Goal: Task Accomplishment & Management: Manage account settings

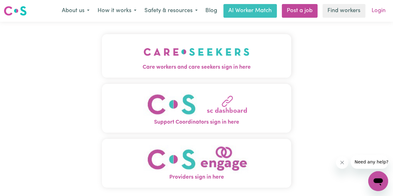
click at [379, 12] on link "Login" at bounding box center [377, 11] width 21 height 14
click at [375, 8] on link "Login" at bounding box center [377, 11] width 21 height 14
click at [377, 11] on link "Login" at bounding box center [377, 11] width 21 height 14
click at [252, 49] on button "Care workers and care seekers sign in here" at bounding box center [196, 55] width 189 height 43
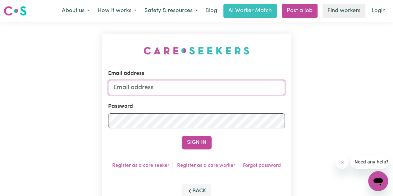
type input "[EMAIL_ADDRESS][DOMAIN_NAME]"
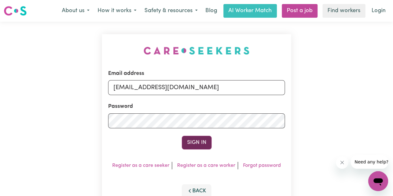
click at [197, 142] on button "Sign In" at bounding box center [197, 143] width 30 height 14
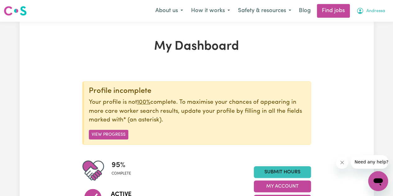
click at [377, 14] on span "Andressa" at bounding box center [375, 11] width 19 height 7
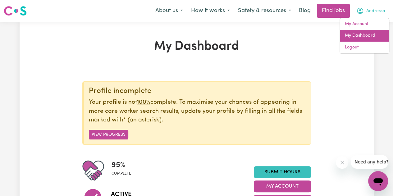
click at [358, 35] on link "My Dashboard" at bounding box center [364, 36] width 49 height 12
click at [348, 38] on link "My Dashboard" at bounding box center [364, 36] width 49 height 12
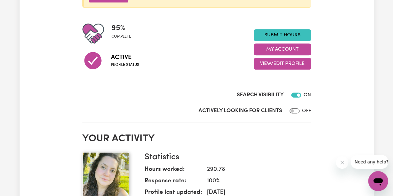
scroll to position [145, 0]
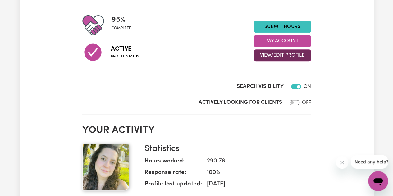
click at [272, 57] on button "View/Edit Profile" at bounding box center [282, 55] width 57 height 12
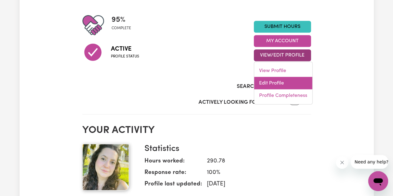
click at [268, 82] on link "Edit Profile" at bounding box center [283, 83] width 58 height 12
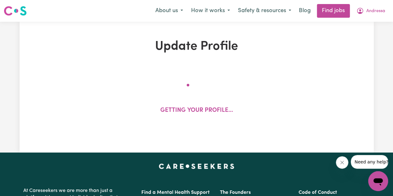
select select "[DEMOGRAPHIC_DATA]"
select select "[DEMOGRAPHIC_DATA] Work Visa"
select select "Studying a healthcare related degree or qualification"
select select "40"
select select "45"
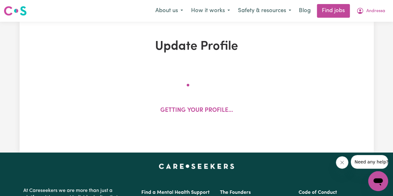
select select "50"
select select "60"
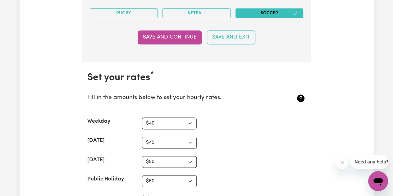
scroll to position [1541, 0]
click at [190, 120] on select "N/A $37 $38 $39 $40 $41 $42 $43 $44 $45 $46 $47 $48 $49 $50 $51 $52 $53 $54 $55…" at bounding box center [169, 123] width 55 height 12
select select "50"
click at [142, 117] on select "N/A $37 $38 $39 $40 $41 $42 $43 $44 $45 $46 $47 $48 $49 $50 $51 $52 $53 $54 $55…" at bounding box center [169, 123] width 55 height 12
click at [184, 137] on select "N/A $37 $38 $39 $40 $41 $42 $43 $44 $45 $46 $47 $48 $49 $50 $51 $52 $53 $54 $55…" at bounding box center [169, 143] width 55 height 12
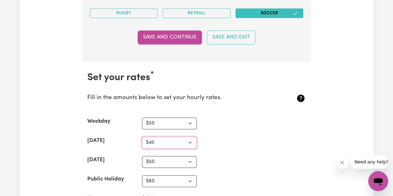
select select "60"
click at [142, 137] on select "N/A $37 $38 $39 $40 $41 $42 $43 $44 $45 $46 $47 $48 $49 $50 $51 $52 $53 $54 $55…" at bounding box center [169, 143] width 55 height 12
click at [155, 156] on select "N/A $37 $38 $39 $40 $41 $42 $43 $44 $45 $46 $47 $48 $49 $50 $51 $52 $53 $54 $55…" at bounding box center [169, 162] width 55 height 12
select select "70"
click at [142, 156] on select "N/A $37 $38 $39 $40 $41 $42 $43 $44 $45 $46 $47 $48 $49 $50 $51 $52 $53 $54 $55…" at bounding box center [169, 162] width 55 height 12
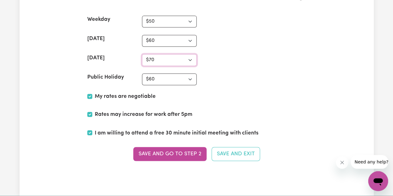
scroll to position [1645, 0]
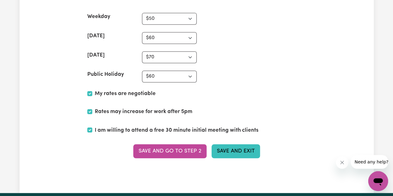
click at [243, 144] on button "Save and Exit" at bounding box center [235, 151] width 48 height 14
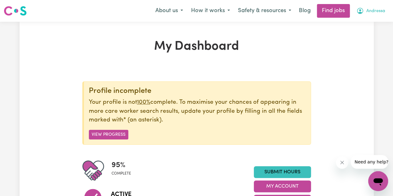
click at [372, 12] on span "Andressa" at bounding box center [375, 11] width 19 height 7
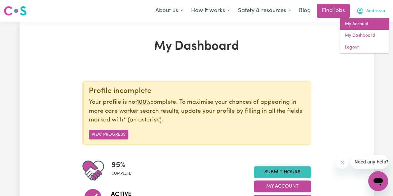
click at [360, 25] on link "My Account" at bounding box center [364, 24] width 49 height 12
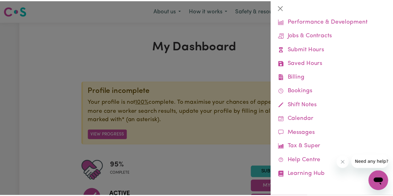
scroll to position [46, 0]
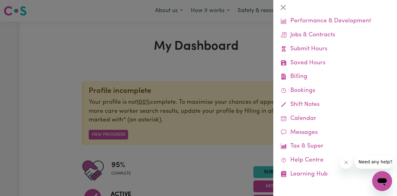
click at [307, 80] on link "Billing Job Reports Remittances Platform Fee Invoices" at bounding box center [335, 77] width 114 height 14
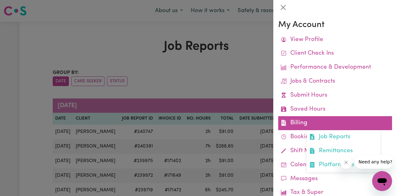
click at [301, 122] on link "Billing Job Reports Remittances Platform Fee Invoices" at bounding box center [335, 123] width 114 height 14
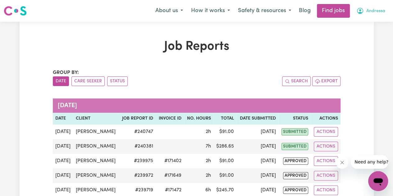
click at [377, 12] on span "Andressa" at bounding box center [375, 11] width 19 height 7
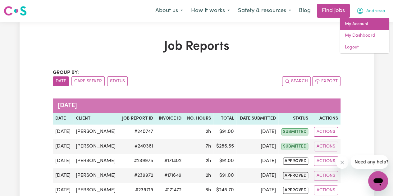
click at [367, 27] on link "My Account" at bounding box center [364, 24] width 49 height 12
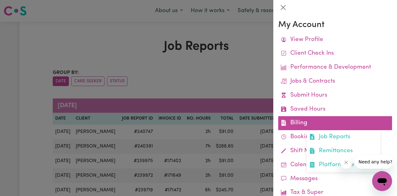
click at [309, 129] on link "Billing Job Reports Remittances Platform Fee Invoices" at bounding box center [335, 123] width 114 height 14
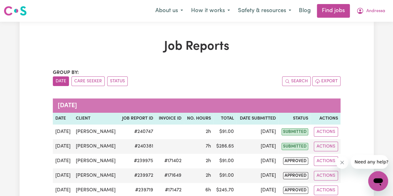
click at [386, 14] on button "Andressa" at bounding box center [370, 10] width 37 height 13
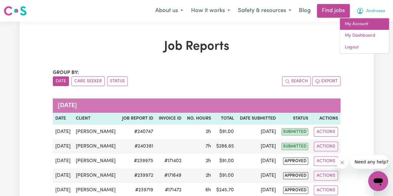
click at [369, 27] on link "My Account" at bounding box center [364, 24] width 49 height 12
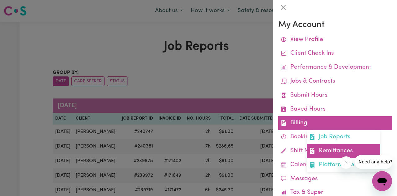
click at [340, 153] on link "Remittances" at bounding box center [344, 151] width 74 height 14
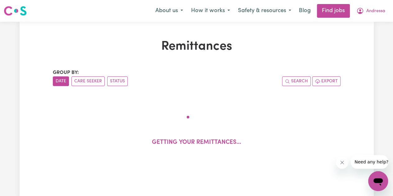
click at [341, 153] on div "Remittances Group by: Date Care Seeker Status Search Export Getting your remitt…" at bounding box center [196, 110] width 295 height 143
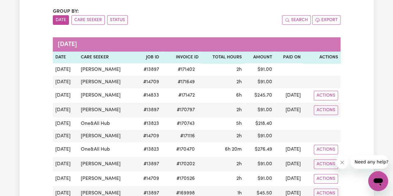
scroll to position [63, 0]
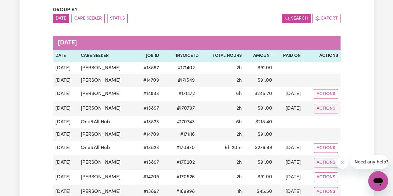
click at [295, 17] on button "Search" at bounding box center [296, 19] width 29 height 10
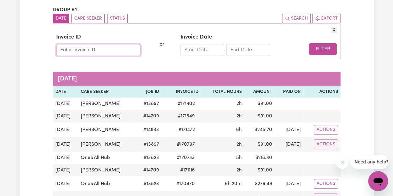
click at [116, 49] on input "Invoice ID" at bounding box center [98, 50] width 84 height 12
click at [309, 43] on button "Filter" at bounding box center [323, 49] width 28 height 12
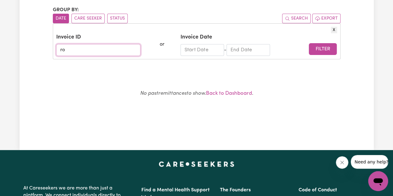
type input "r"
click at [336, 30] on button "X" at bounding box center [334, 30] width 6 height 7
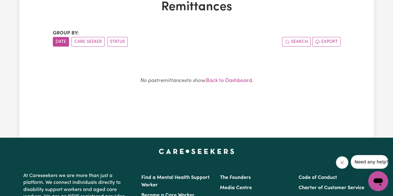
scroll to position [0, 0]
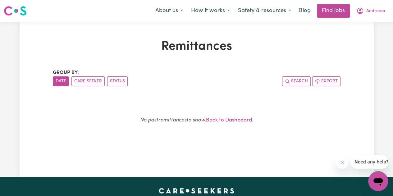
click at [343, 165] on button "Close message from company" at bounding box center [342, 162] width 12 height 12
click at [60, 78] on button "Date" at bounding box center [61, 81] width 16 height 10
click at [336, 27] on div "Remittances Group by: Date Care Seeker Status Search Export No past remittances…" at bounding box center [197, 99] width 354 height 155
click at [379, 12] on span "Andressa" at bounding box center [375, 11] width 19 height 7
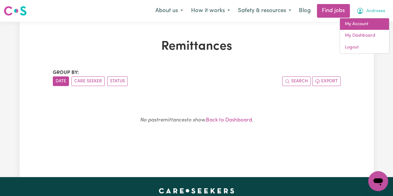
click at [359, 27] on link "My Account" at bounding box center [364, 24] width 49 height 12
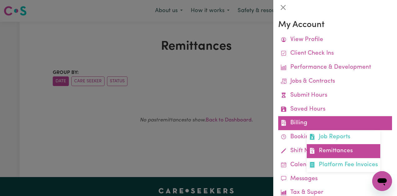
click at [323, 149] on link "Remittances" at bounding box center [344, 151] width 74 height 14
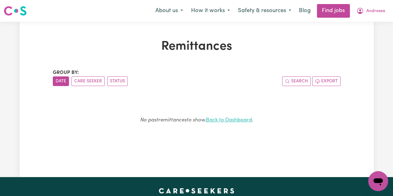
click at [223, 120] on link "Back to Dashboard" at bounding box center [229, 119] width 46 height 5
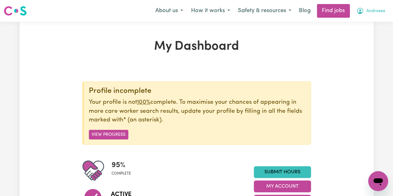
click at [367, 12] on span "Andressa" at bounding box center [375, 11] width 19 height 7
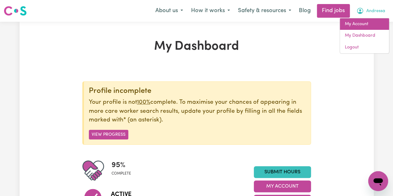
click at [351, 28] on link "My Account" at bounding box center [364, 24] width 49 height 12
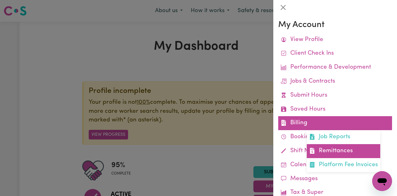
click at [321, 154] on link "Remittances" at bounding box center [344, 151] width 74 height 14
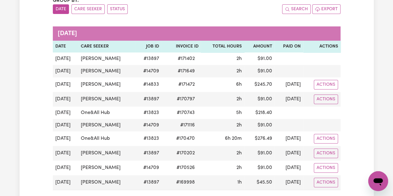
scroll to position [77, 0]
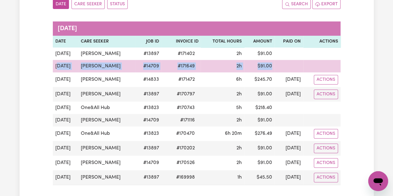
drag, startPoint x: 57, startPoint y: 65, endPoint x: 269, endPoint y: 65, distance: 212.0
click at [269, 65] on tr "[DATE] [PERSON_NAME] # 14709 # 171649 2h $ 91.00" at bounding box center [196, 66] width 287 height 12
copy tr "ug 19 [PERSON_NAME] # 14709 # 171649 2h $ 91.00"
drag, startPoint x: 53, startPoint y: 65, endPoint x: 263, endPoint y: 65, distance: 210.4
click at [263, 65] on tr "[DATE] [PERSON_NAME] # 14709 # 171649 2h $ 91.00" at bounding box center [196, 66] width 287 height 12
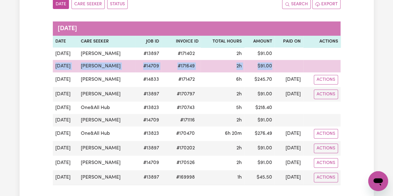
copy tr "[DATE] [PERSON_NAME] # 14709 # 171649 2h $ 91.00"
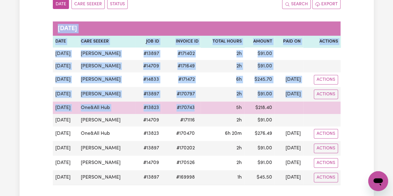
drag, startPoint x: 52, startPoint y: 120, endPoint x: 205, endPoint y: 103, distance: 153.7
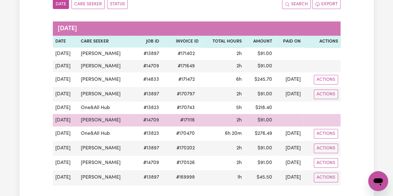
click at [274, 114] on td at bounding box center [288, 120] width 29 height 12
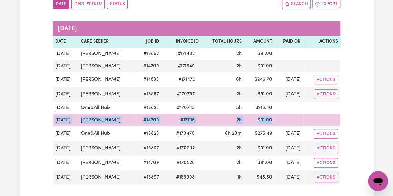
drag, startPoint x: 268, startPoint y: 121, endPoint x: 54, endPoint y: 123, distance: 214.2
click at [54, 123] on tr "[DATE] [PERSON_NAME] # 14709 # 171116 2h $ 91.00" at bounding box center [196, 120] width 287 height 12
copy tr "[DATE] [PERSON_NAME] # 14709 # 171116 2h $ 91.00"
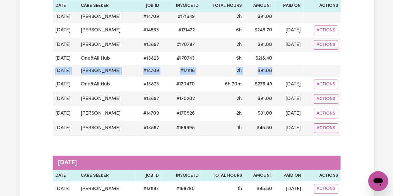
scroll to position [128, 0]
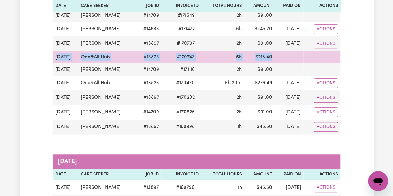
drag, startPoint x: 264, startPoint y: 57, endPoint x: 59, endPoint y: 59, distance: 205.2
click at [59, 59] on tr "[DATE] One&All Hub # 13823 # 170743 5h $ 218.40" at bounding box center [196, 57] width 287 height 12
drag, startPoint x: 54, startPoint y: 56, endPoint x: 268, endPoint y: 55, distance: 214.5
click at [268, 55] on tr "[DATE] One&All Hub # 13823 # 170743 5h $ 218.40" at bounding box center [196, 57] width 287 height 12
copy tr "[DATE] One&All Hub # 13823 # 170743 5h $ 218.40"
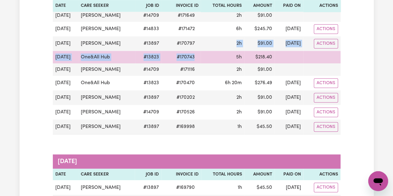
drag, startPoint x: 196, startPoint y: 48, endPoint x: 198, endPoint y: 57, distance: 9.9
click at [198, 57] on tbody "[DATE] [PERSON_NAME] # 13897 # 171402 2h $ 91.00 [DATE] [PERSON_NAME] # 14709 #…" at bounding box center [196, 65] width 287 height 137
drag, startPoint x: 198, startPoint y: 57, endPoint x: 178, endPoint y: 56, distance: 19.6
click at [178, 56] on span "# 170743" at bounding box center [185, 56] width 25 height 7
click at [210, 52] on td "5h" at bounding box center [222, 57] width 43 height 12
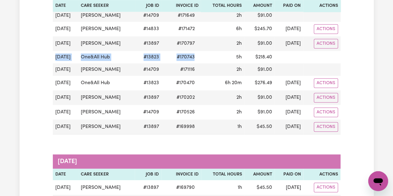
drag, startPoint x: 204, startPoint y: 56, endPoint x: 52, endPoint y: 62, distance: 152.2
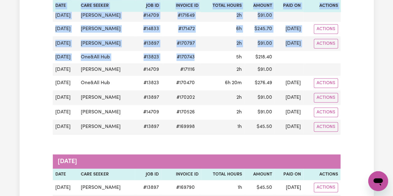
copy table "[DATE] Date Care Seeker Job ID Invoice ID Total Hours Amount Paid On Actions [D…"
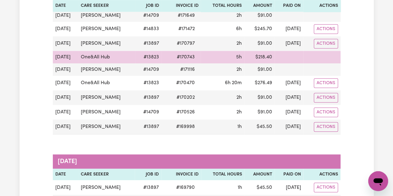
click at [275, 52] on td at bounding box center [288, 57] width 29 height 12
drag, startPoint x: 264, startPoint y: 56, endPoint x: 54, endPoint y: 62, distance: 210.5
click at [54, 62] on tr "[DATE] One&All Hub # 13823 # 170743 5h $ 218.40" at bounding box center [196, 57] width 287 height 12
copy tr "[DATE] One&All Hub # 13823 # 170743 5h $ 218.40"
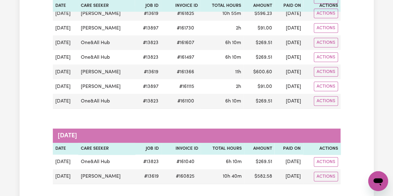
scroll to position [892, 0]
